Goal: Communication & Community: Share content

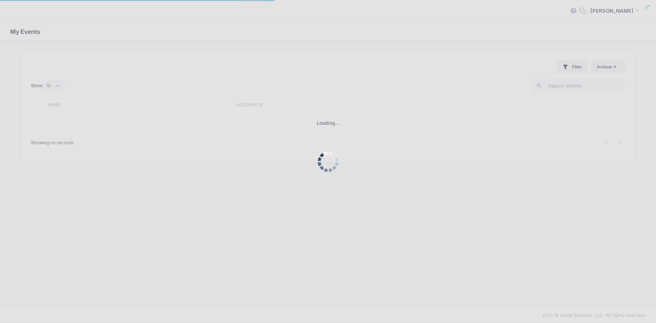
select select "10"
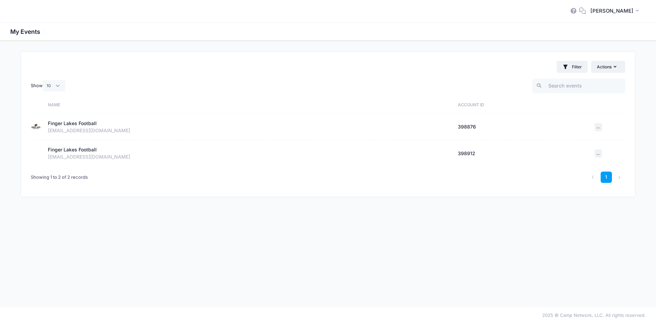
click at [82, 120] on div "Finger Lakes Football" at bounding box center [72, 123] width 49 height 7
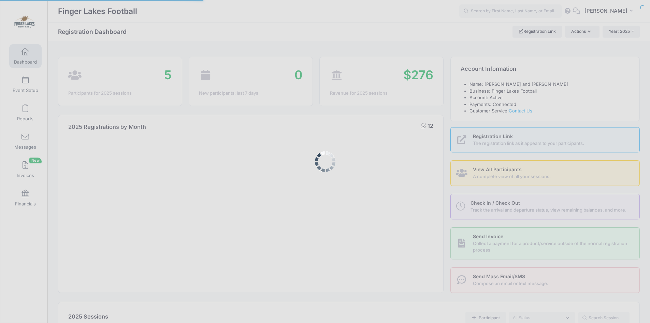
select select
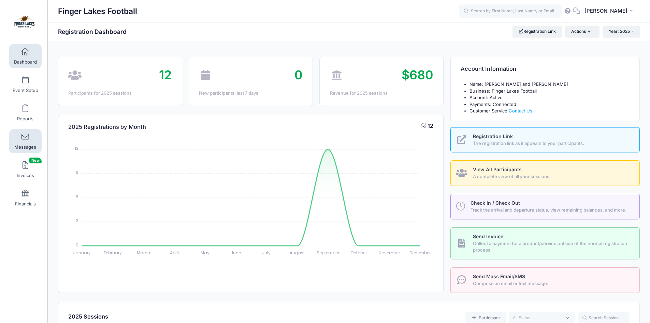
click at [24, 145] on span "Messages" at bounding box center [25, 147] width 22 height 6
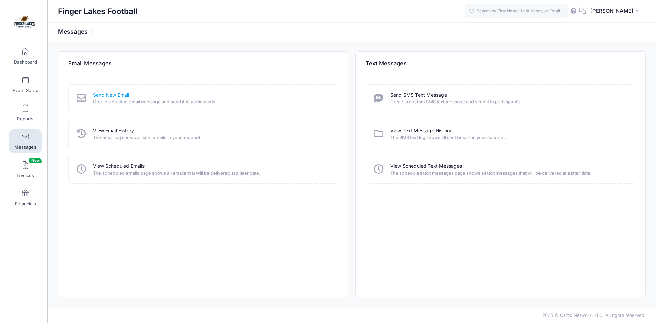
click at [108, 94] on link "Send New Email" at bounding box center [111, 95] width 36 height 7
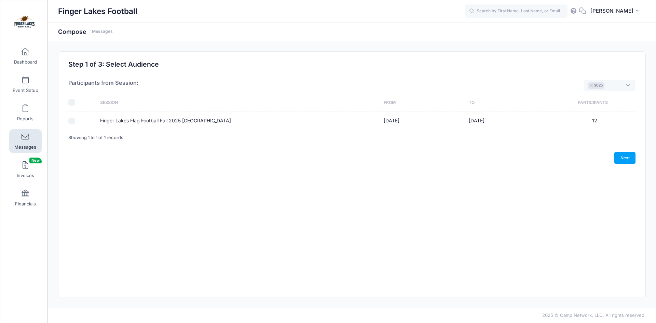
click at [70, 121] on input "Finger Lakes Flag Football Fall 2025 [GEOGRAPHIC_DATA]" at bounding box center [71, 120] width 7 height 7
checkbox input "true"
click at [624, 158] on link "Next" at bounding box center [624, 158] width 21 height 12
select select "50"
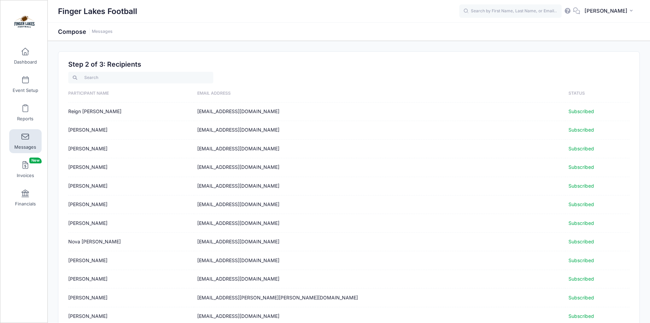
scroll to position [77, 0]
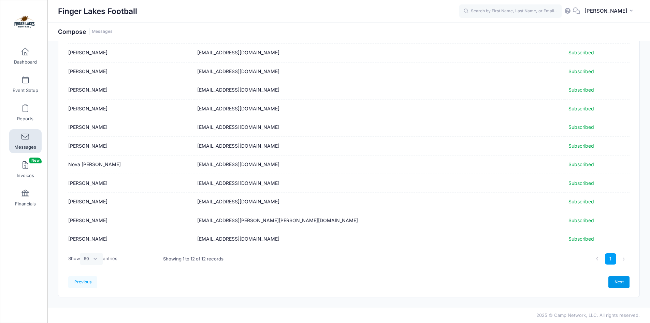
click at [622, 279] on link "Next" at bounding box center [619, 282] width 21 height 12
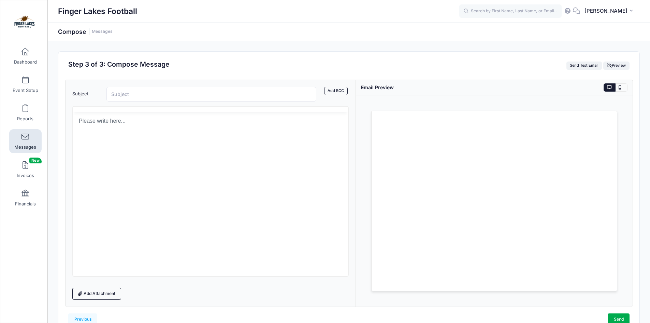
scroll to position [0, 0]
click at [159, 96] on input "Subject" at bounding box center [212, 94] width 210 height 15
type input "Test"
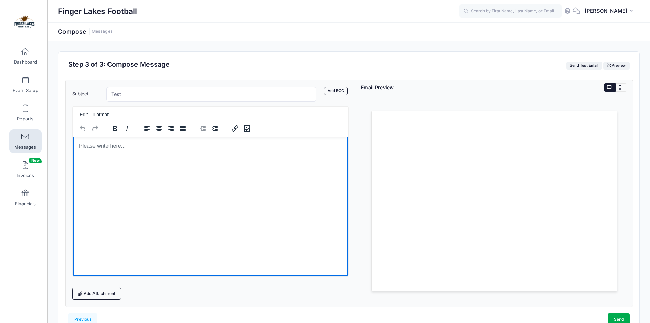
click at [132, 155] on html at bounding box center [211, 145] width 276 height 18
click at [586, 64] on button "Send Test Email" at bounding box center [585, 65] width 36 height 8
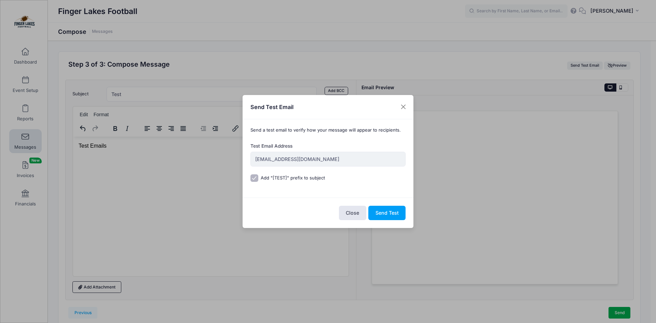
click at [248, 161] on div "Test Email Address fingerlakesfootball@gmail.com" at bounding box center [328, 158] width 162 height 32
click at [372, 139] on div "Send a test email to verify how your message will appear to recipients. Test Em…" at bounding box center [327, 158] width 171 height 78
click at [355, 128] on p "Send a test email to verify how your message will appear to recipients." at bounding box center [327, 130] width 155 height 7
click at [393, 211] on button "Send Test" at bounding box center [386, 213] width 37 height 15
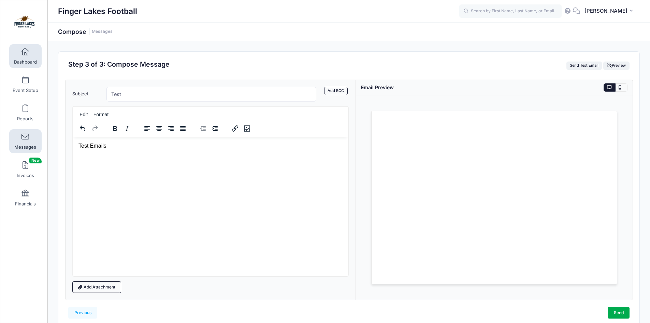
click at [29, 54] on link "Dashboard" at bounding box center [25, 56] width 32 height 24
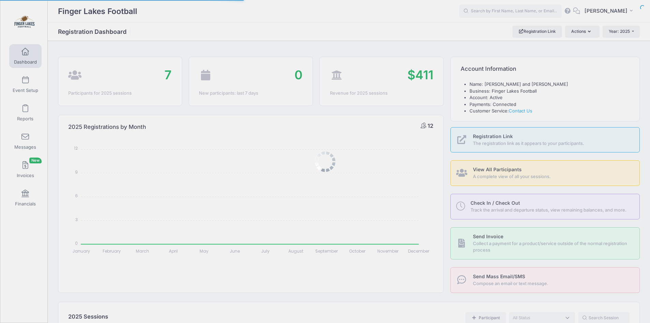
select select
